Goal: Task Accomplishment & Management: Manage account settings

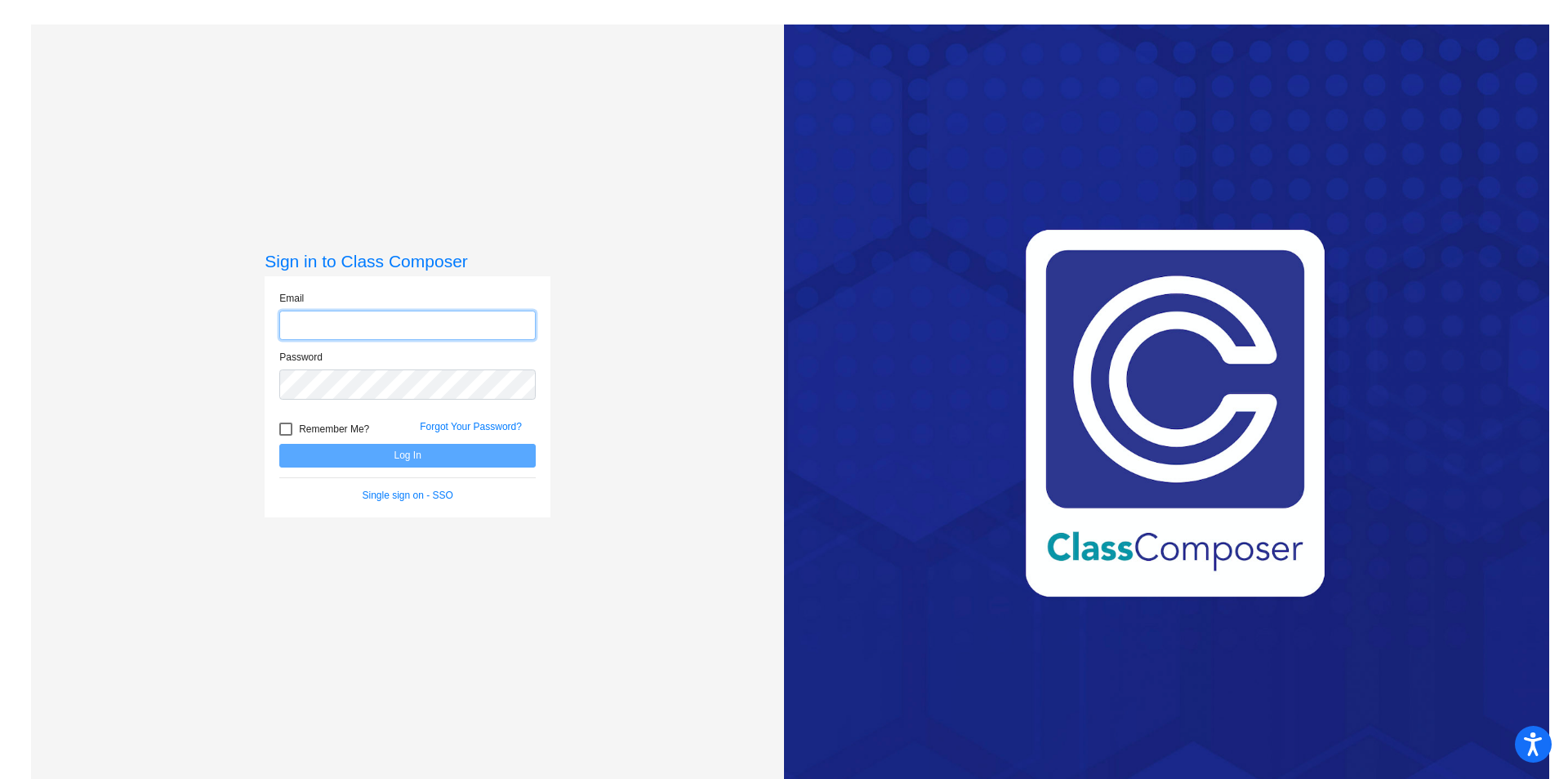
type input "[PERSON_NAME][EMAIL_ADDRESS][PERSON_NAME][DOMAIN_NAME]"
click at [425, 338] on input "[PERSON_NAME][EMAIL_ADDRESS][PERSON_NAME][DOMAIN_NAME]" at bounding box center [407, 325] width 256 height 30
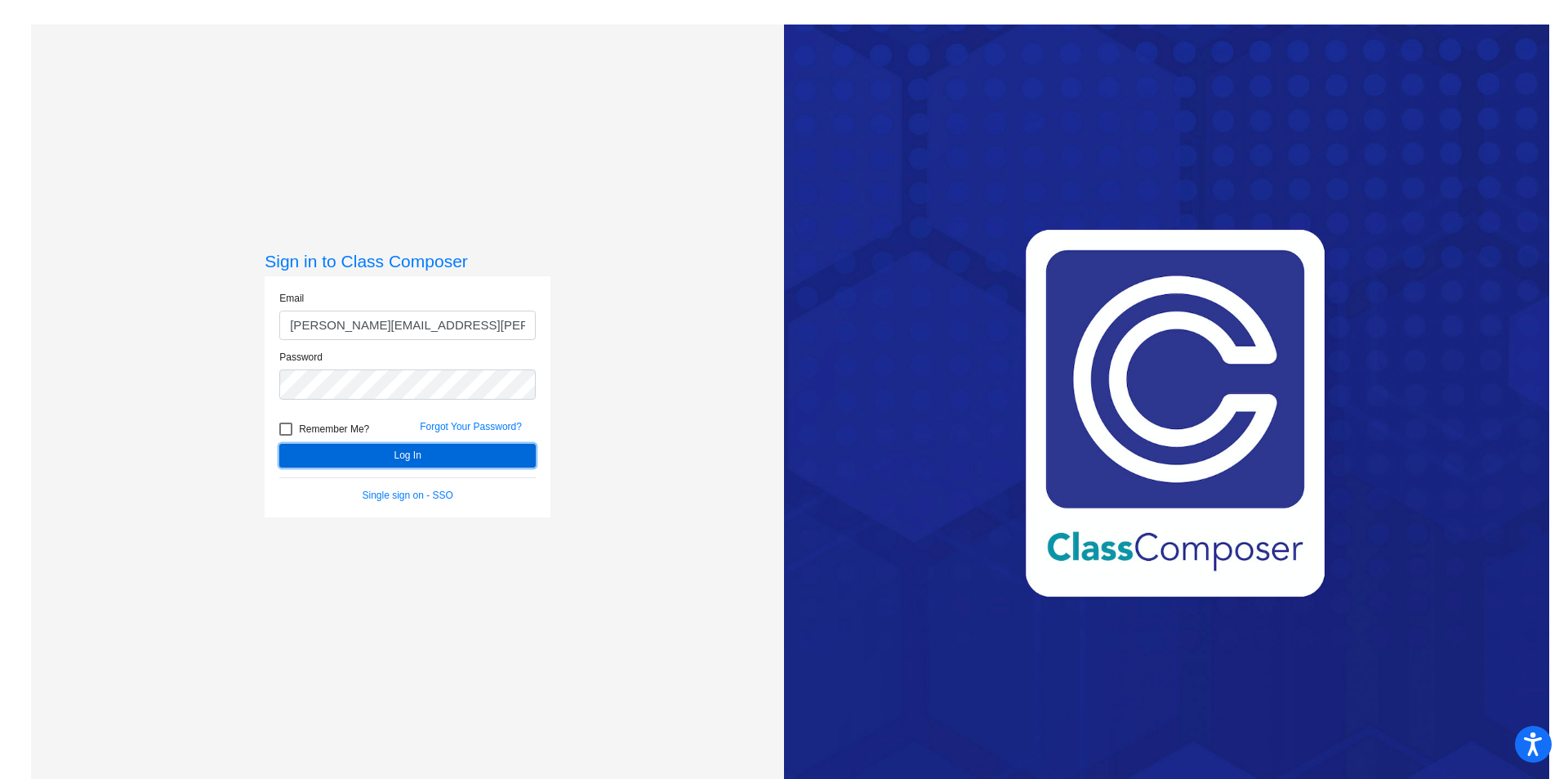
click at [357, 450] on button "Log In" at bounding box center [407, 455] width 256 height 24
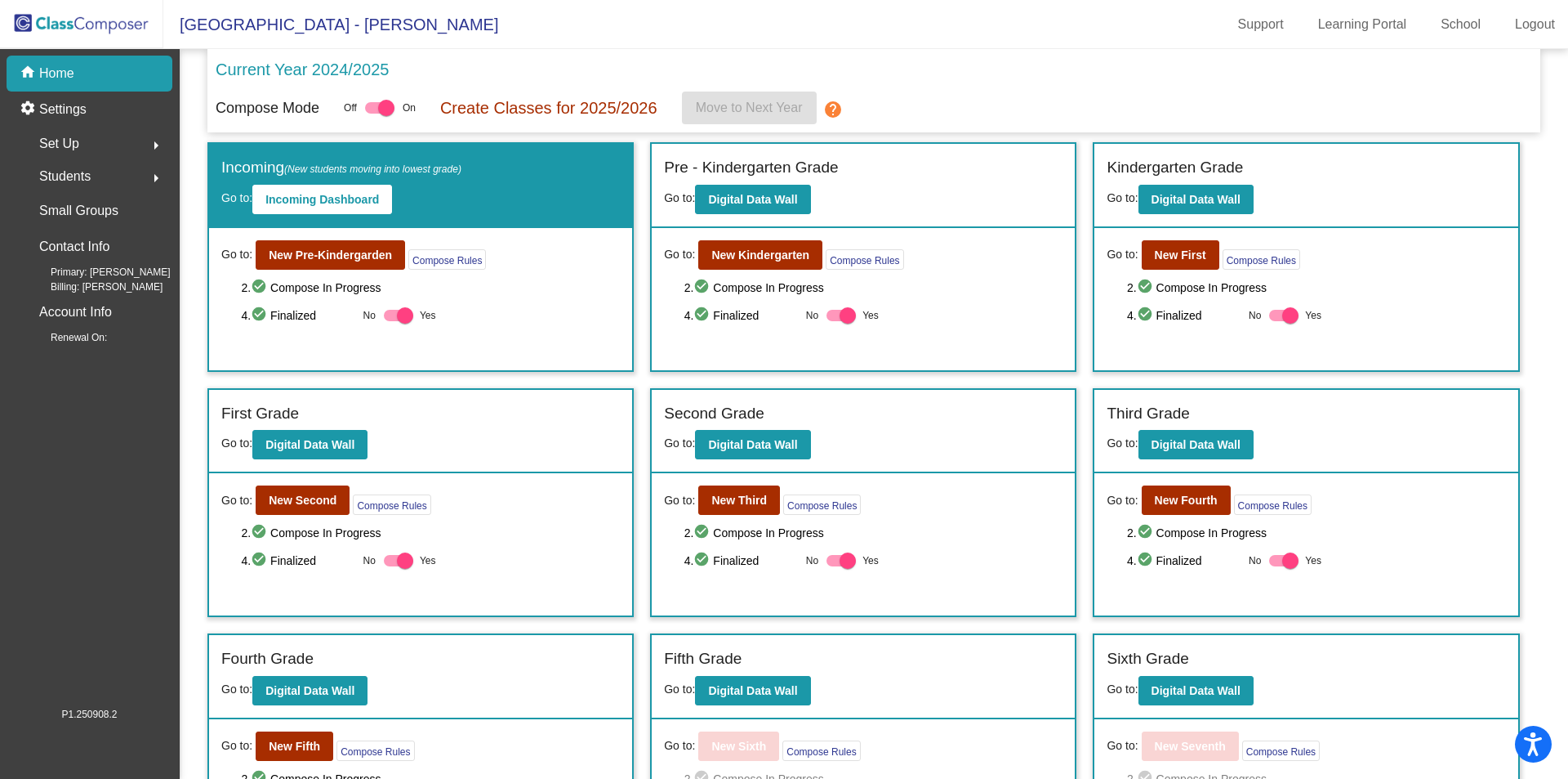
click at [1285, 316] on div at bounding box center [1291, 316] width 16 height 16
click at [1277, 321] on input "Yes" at bounding box center [1276, 321] width 1 height 1
checkbox input "false"
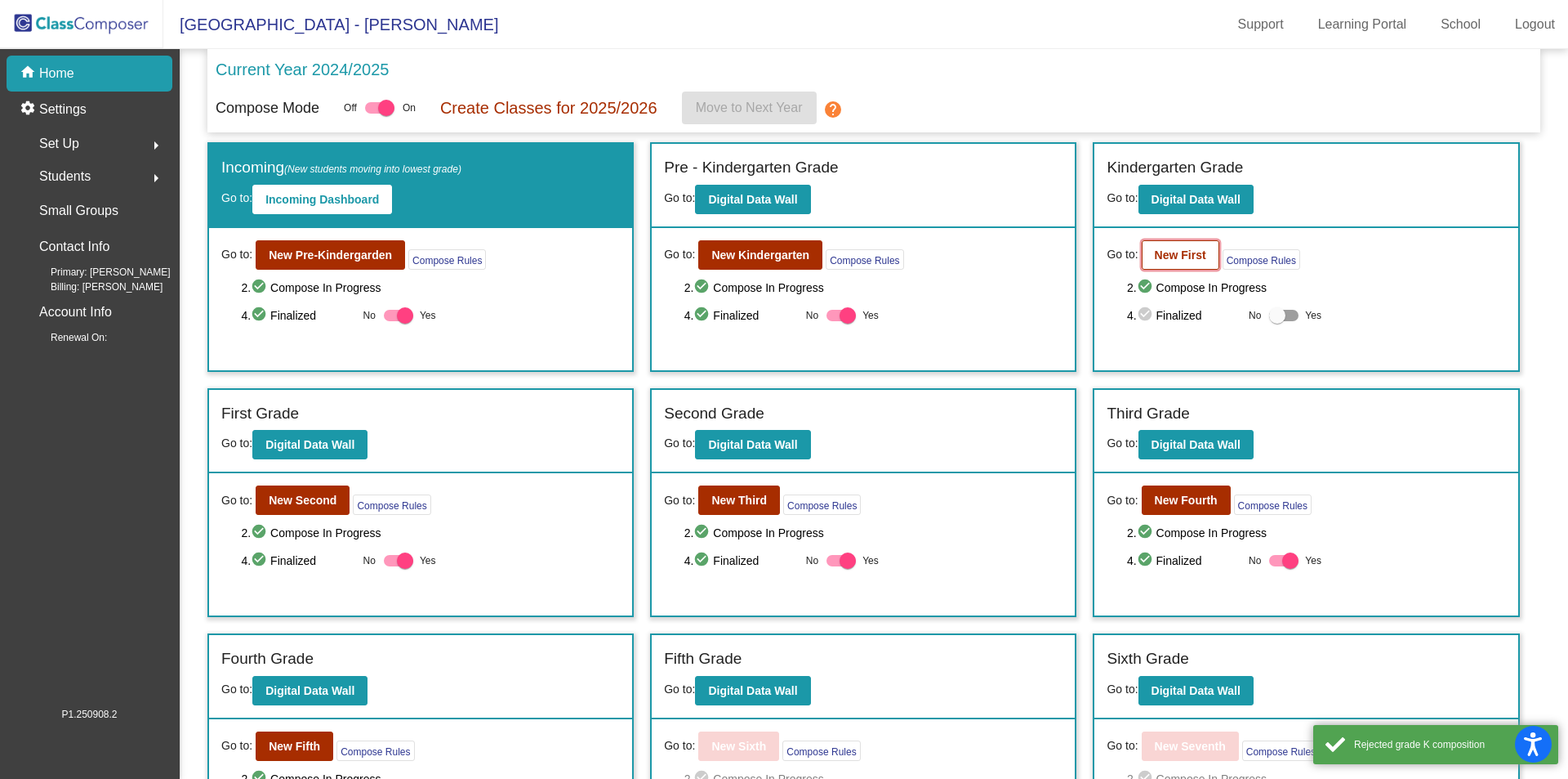
click at [1201, 256] on b "New First" at bounding box center [1180, 255] width 52 height 13
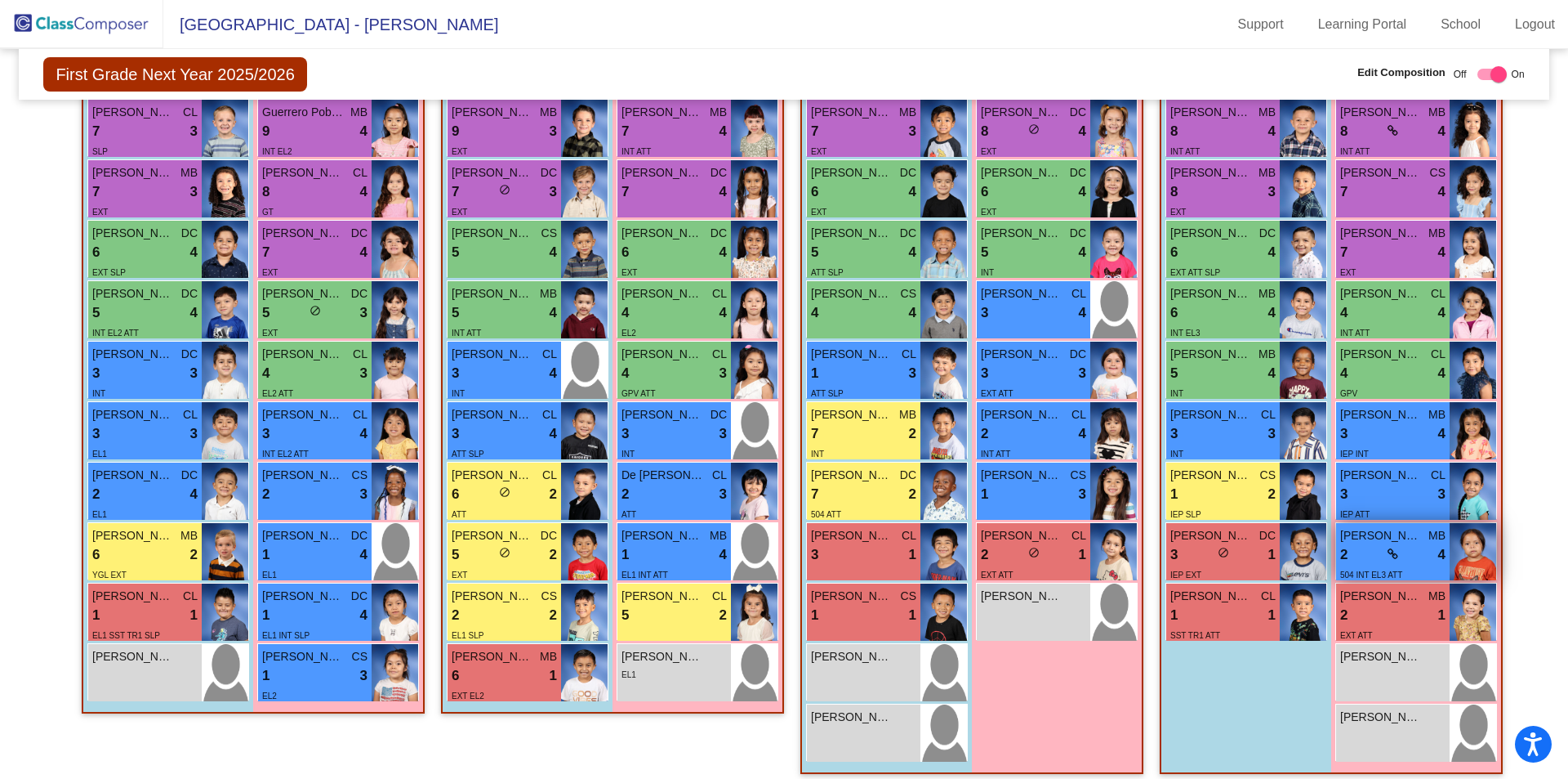
scroll to position [443, 0]
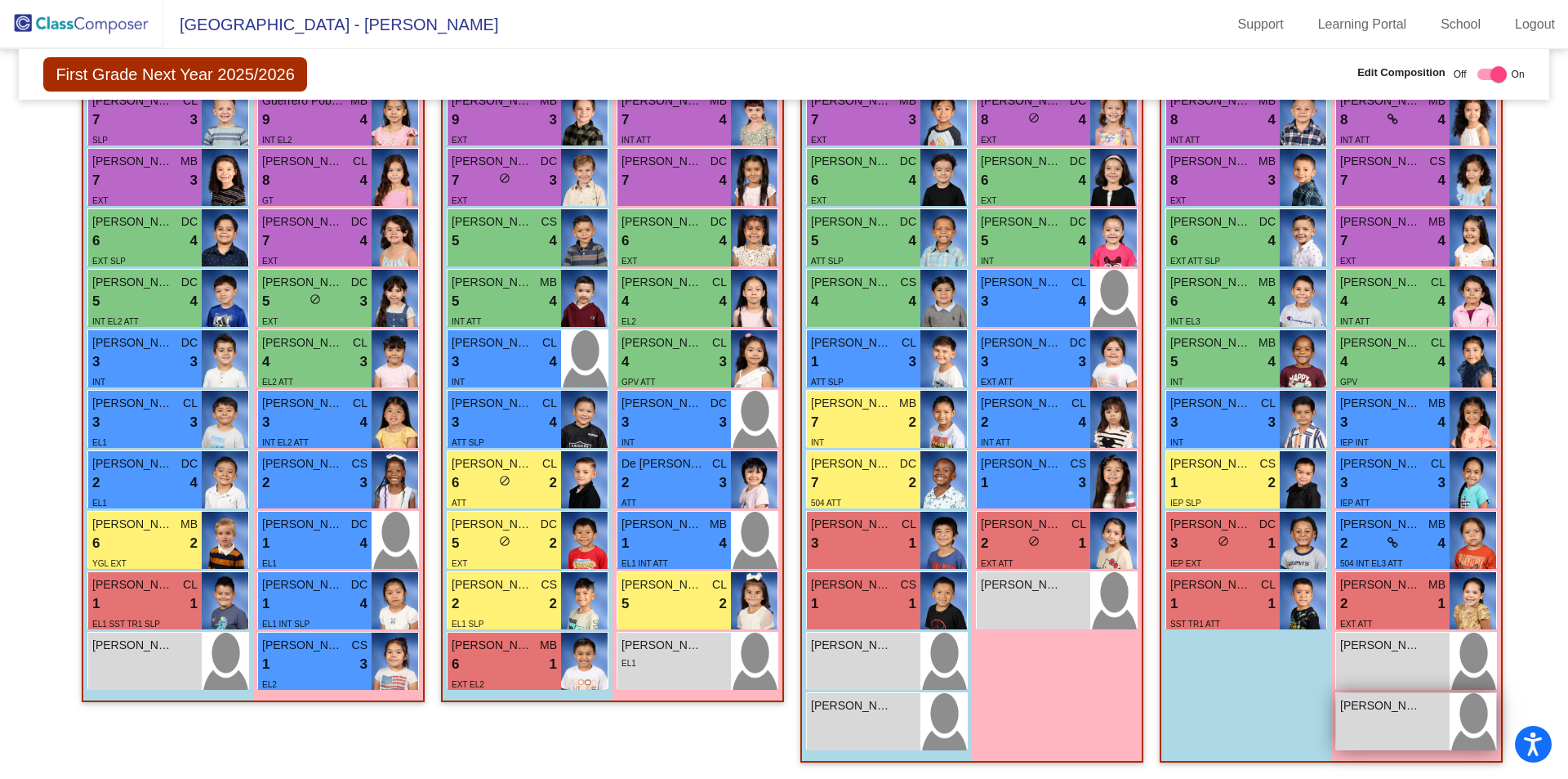
click at [1376, 721] on div "[PERSON_NAME] lock do_not_disturb_alt" at bounding box center [1392, 721] width 113 height 57
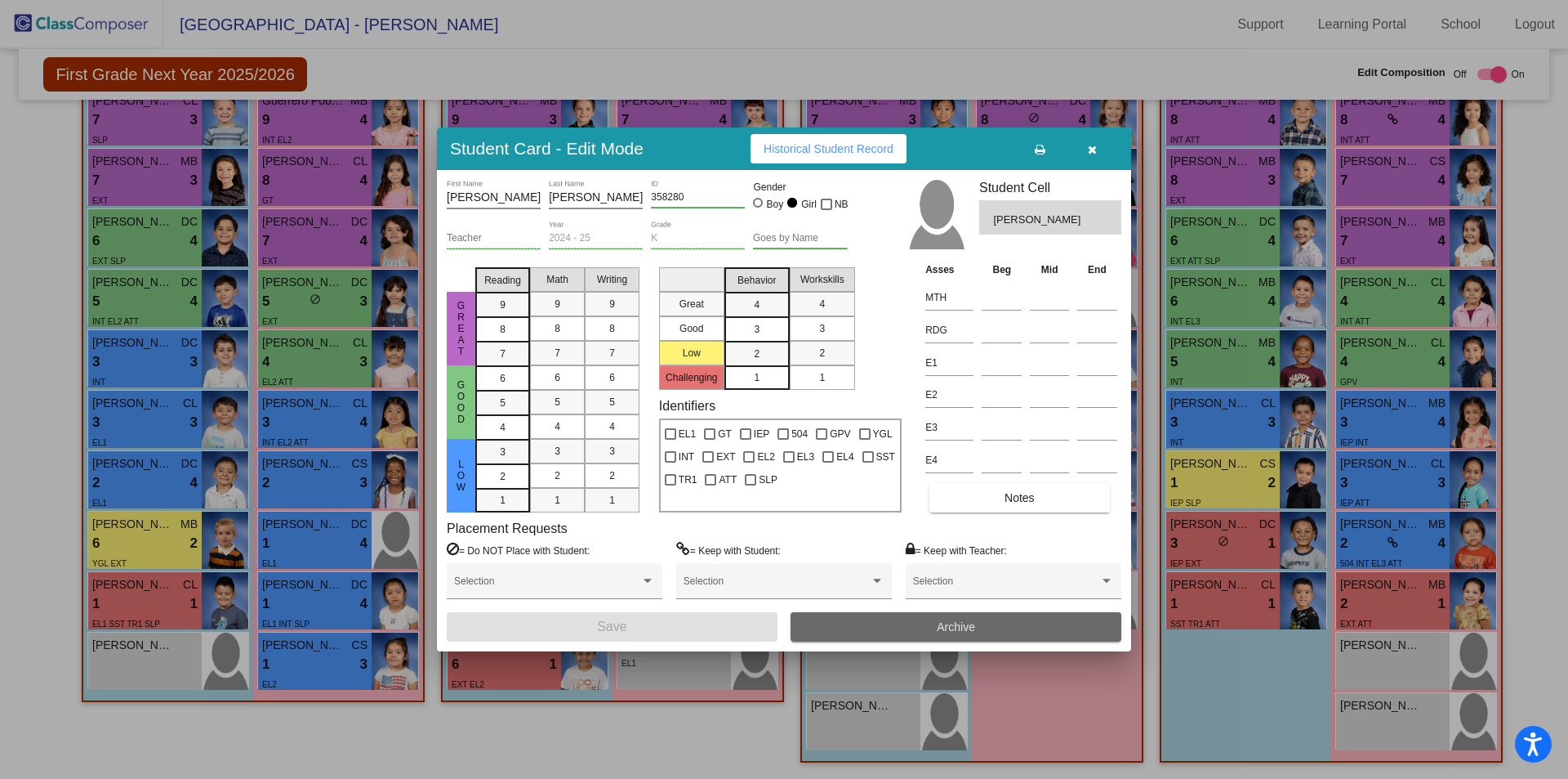
click at [881, 624] on button "Archive" at bounding box center [955, 627] width 331 height 29
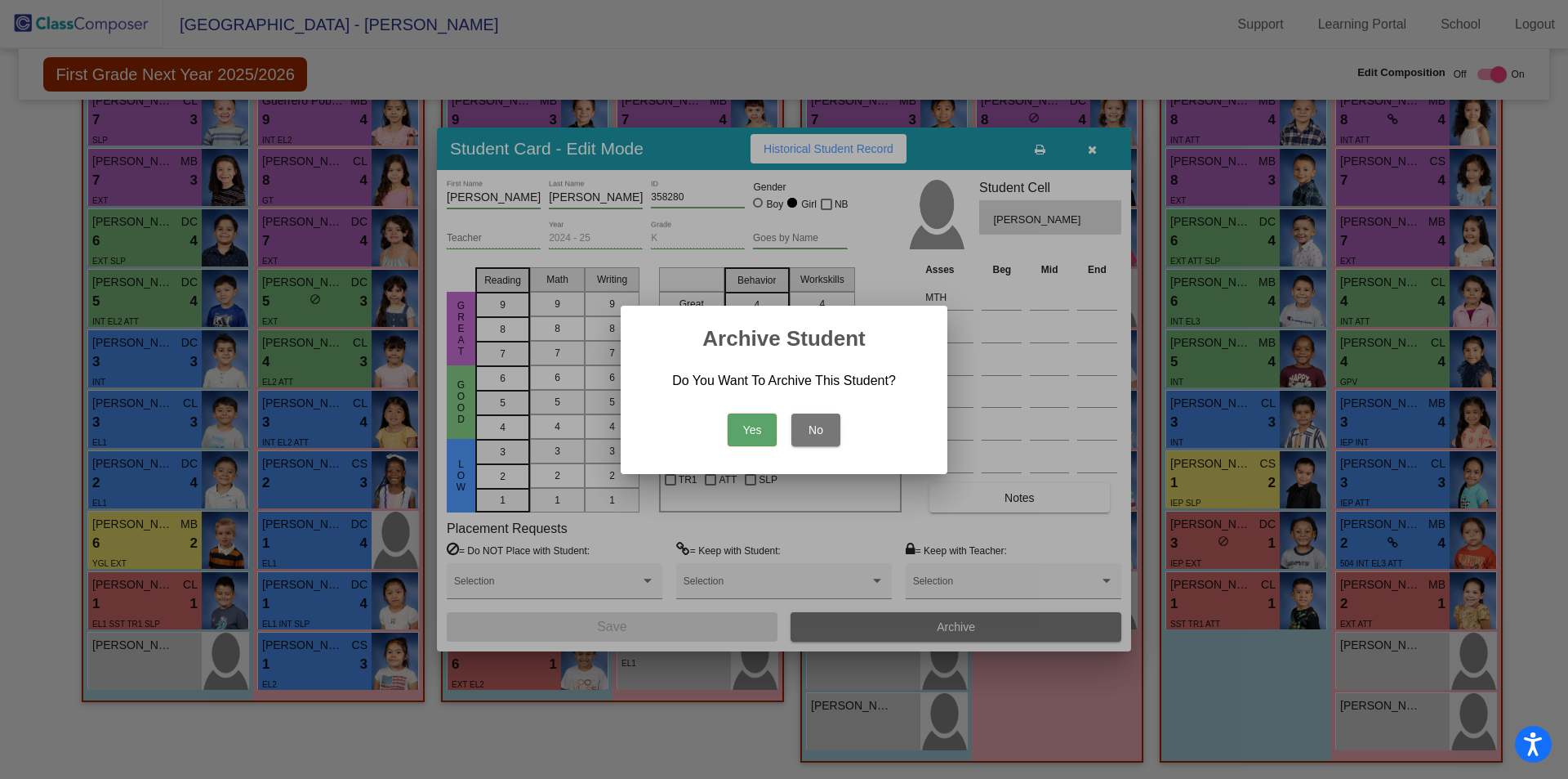
click at [743, 423] on button "Yes" at bounding box center [752, 430] width 49 height 33
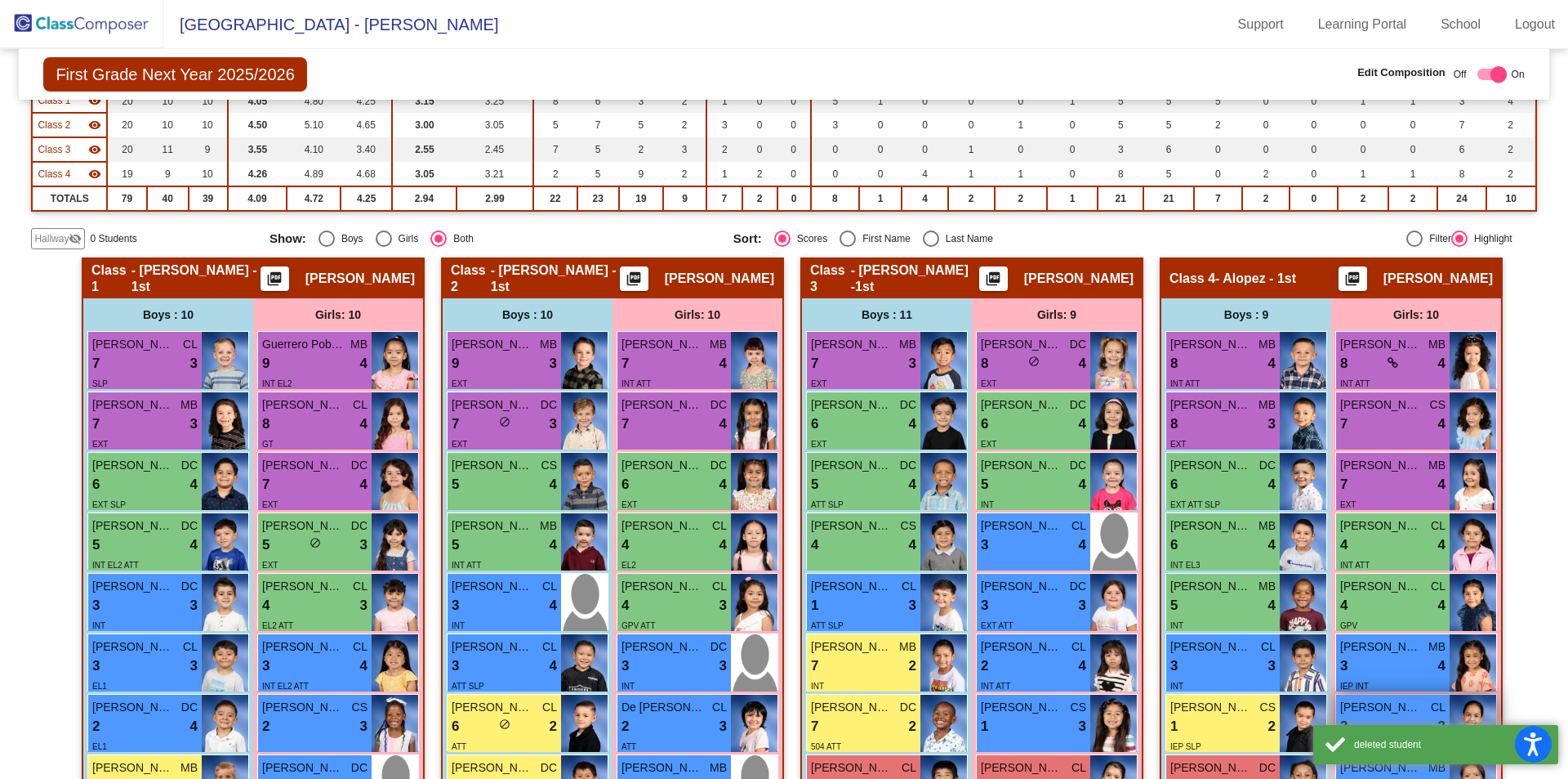
scroll to position [116, 0]
